Goal: Task Accomplishment & Management: Manage account settings

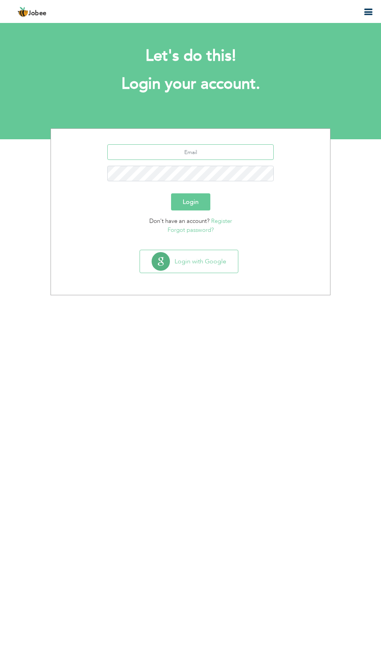
click at [160, 152] on input "text" at bounding box center [190, 152] width 167 height 16
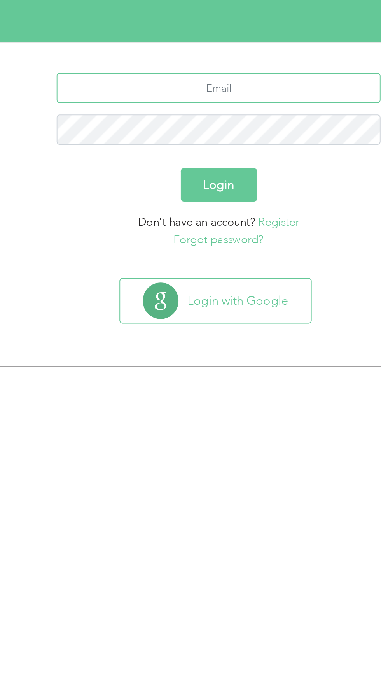
type input "[EMAIL_ADDRESS][DOMAIN_NAME]"
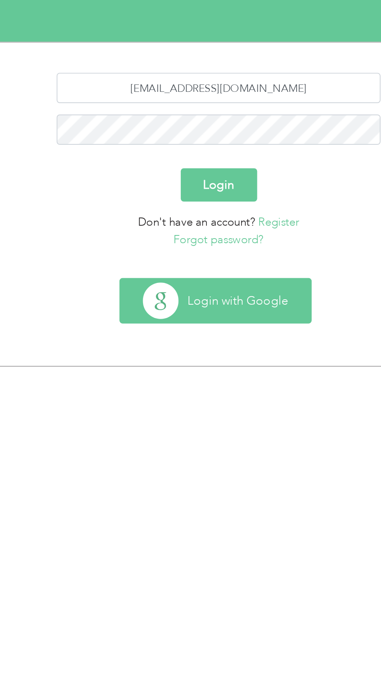
click at [188, 262] on button "Login with Google" at bounding box center [189, 261] width 98 height 23
